Goal: Task Accomplishment & Management: Use online tool/utility

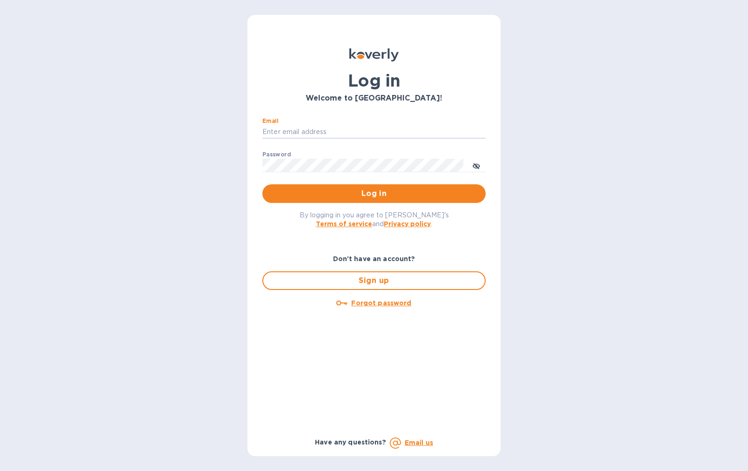
type input "[EMAIL_ADDRESS][DOMAIN_NAME]"
click at [338, 192] on span "Log in" at bounding box center [374, 193] width 208 height 11
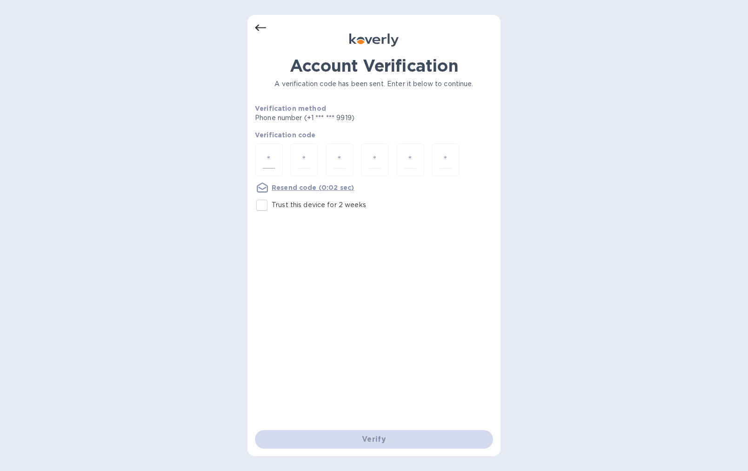
click at [268, 161] on input "number" at bounding box center [269, 159] width 12 height 17
type input "9"
type input "8"
type input "3"
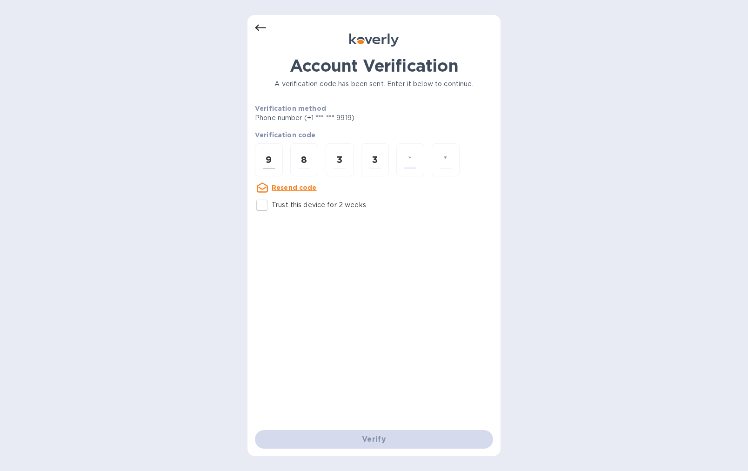
type input "9"
type input "0"
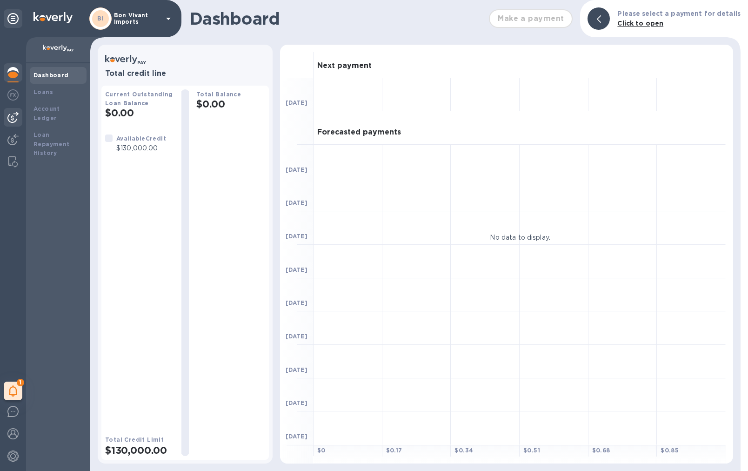
click at [11, 118] on img at bounding box center [12, 117] width 11 height 11
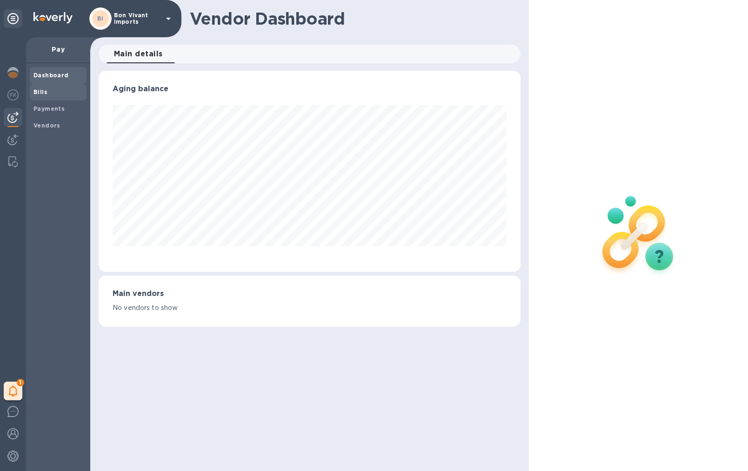
scroll to position [201, 422]
click at [59, 93] on span "Bills" at bounding box center [57, 91] width 49 height 9
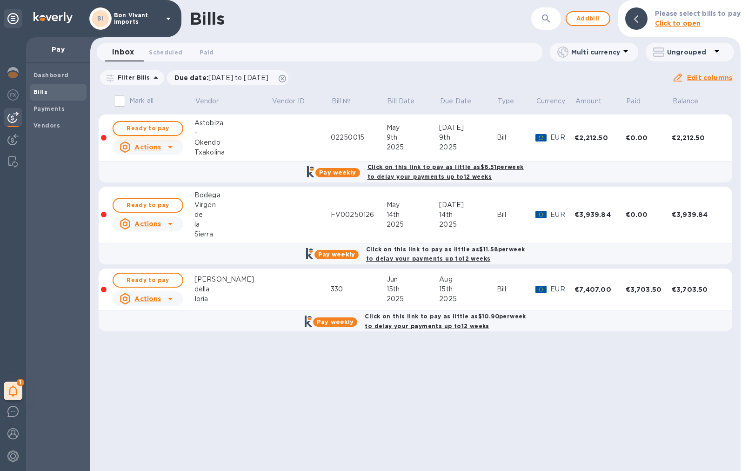
click at [168, 129] on span "Ready to pay" at bounding box center [148, 128] width 54 height 11
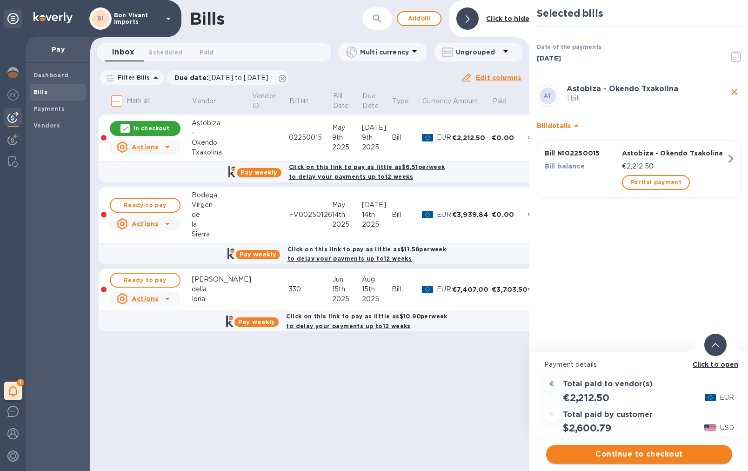
click at [663, 455] on span "Continue to checkout" at bounding box center [639, 454] width 171 height 11
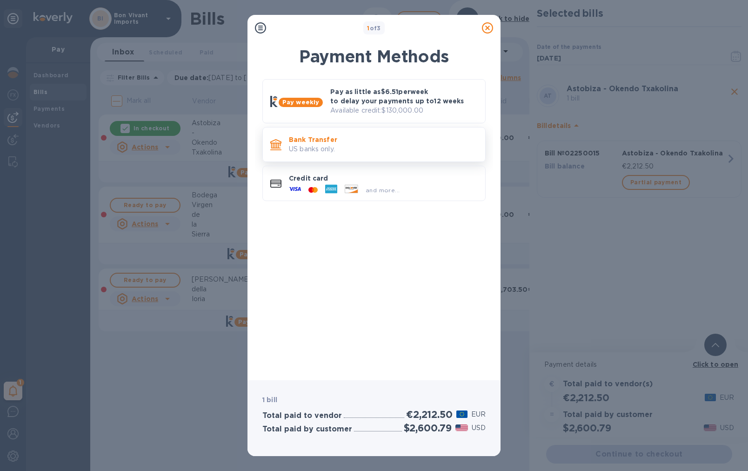
click at [364, 144] on p "US banks only." at bounding box center [383, 149] width 189 height 10
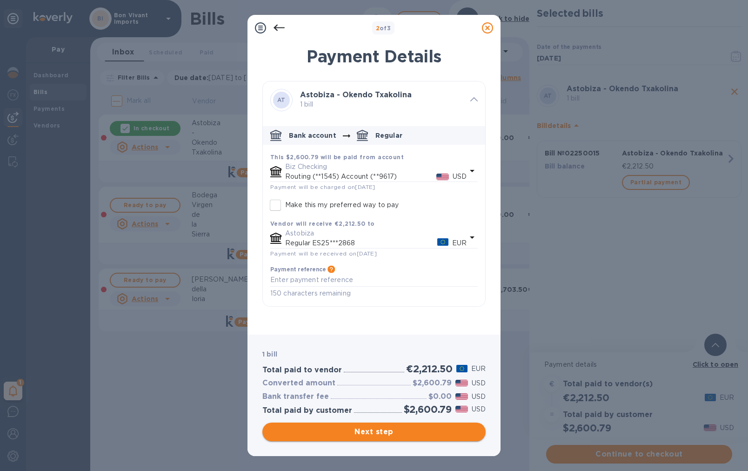
click at [422, 435] on span "Next step" at bounding box center [374, 431] width 208 height 11
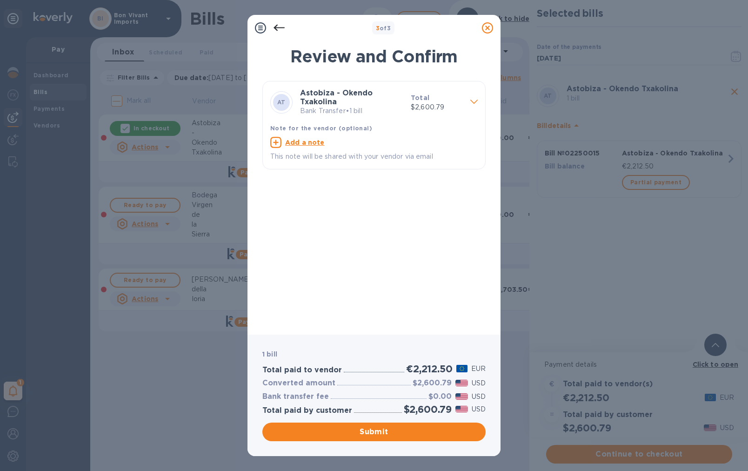
click at [312, 140] on u "Add a note" at bounding box center [305, 142] width 40 height 7
click at [311, 140] on textarea at bounding box center [366, 143] width 193 height 7
type textarea "Factura 2250015"
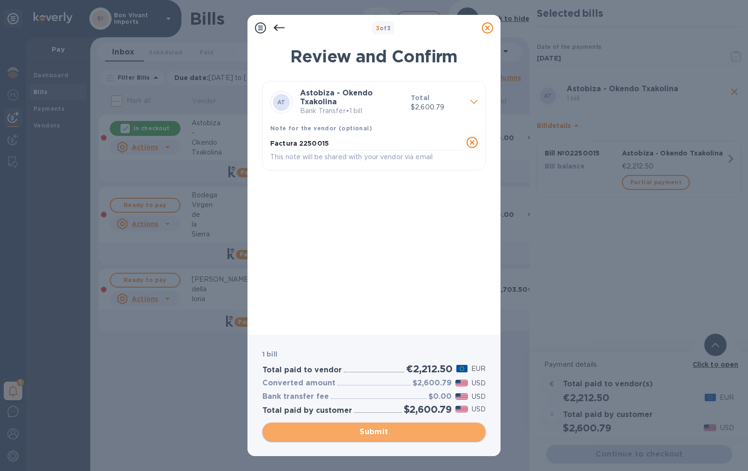
click at [456, 432] on span "Submit" at bounding box center [374, 431] width 208 height 11
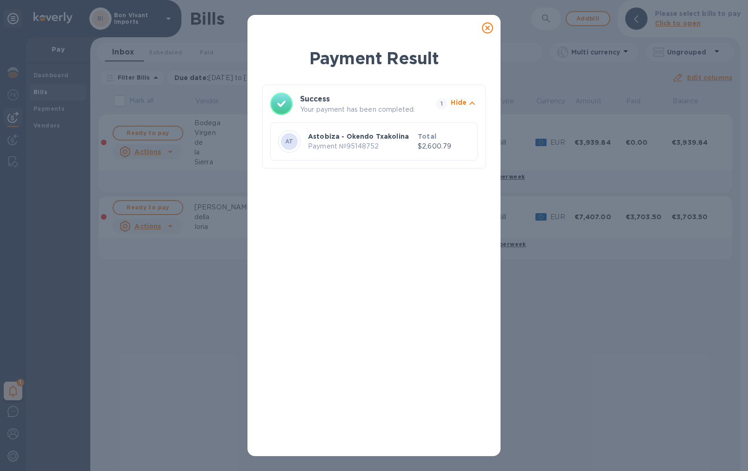
click at [485, 26] on icon at bounding box center [487, 27] width 11 height 11
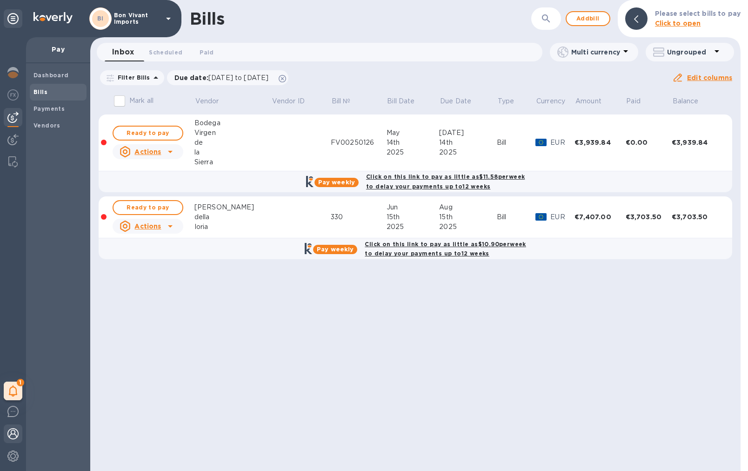
click at [14, 433] on img at bounding box center [12, 433] width 11 height 11
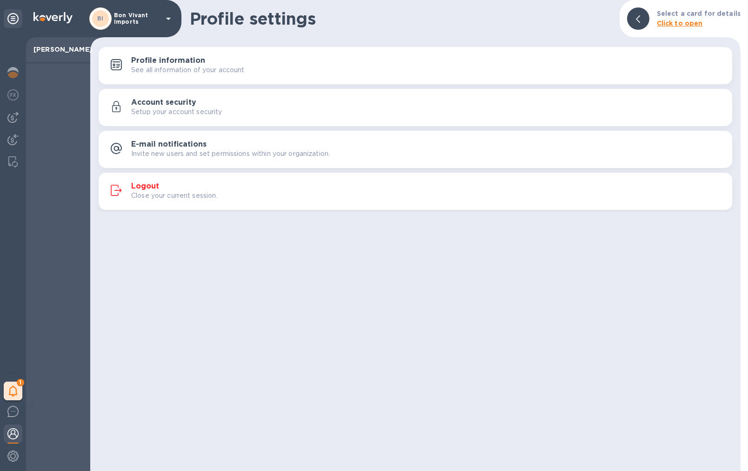
click at [141, 188] on h3 "Logout" at bounding box center [145, 186] width 28 height 9
